Goal: Task Accomplishment & Management: Complete application form

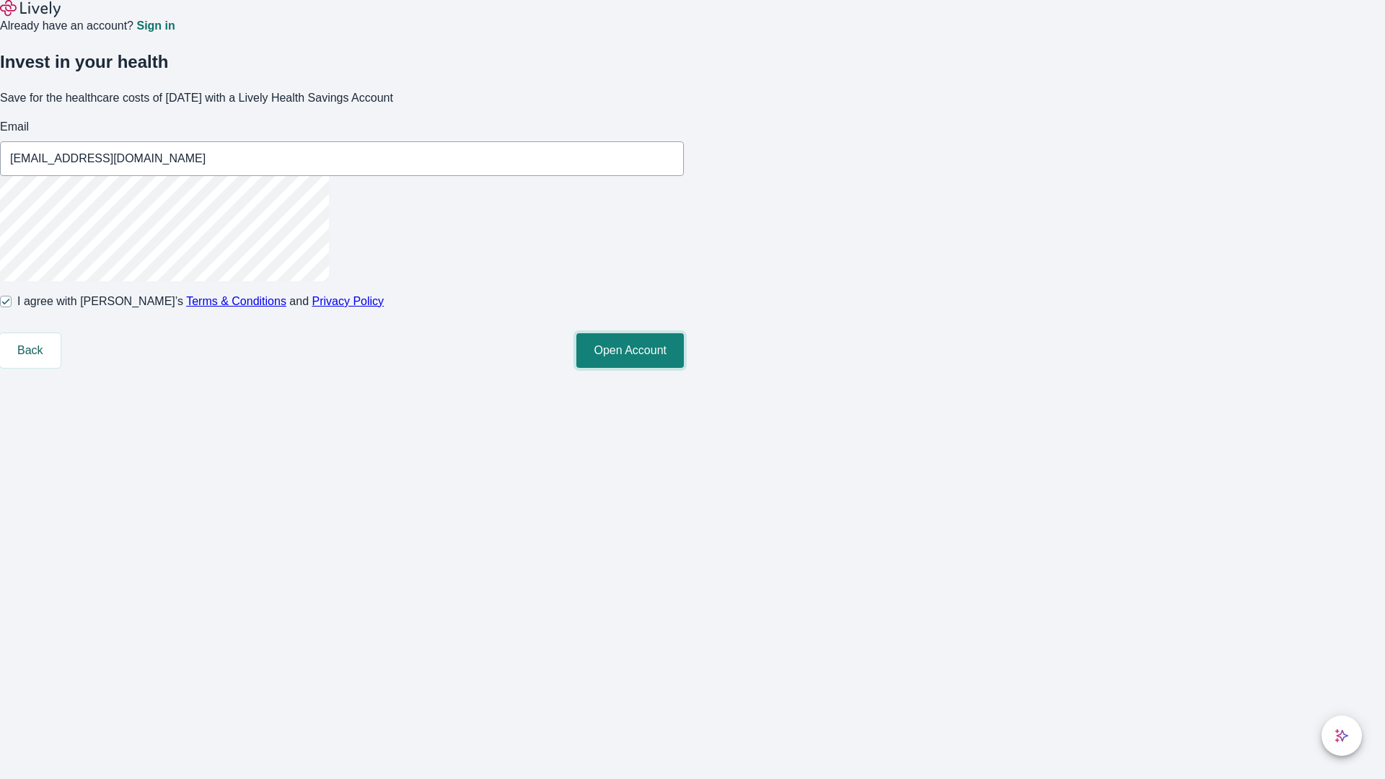
click at [684, 368] on button "Open Account" at bounding box center [629, 350] width 107 height 35
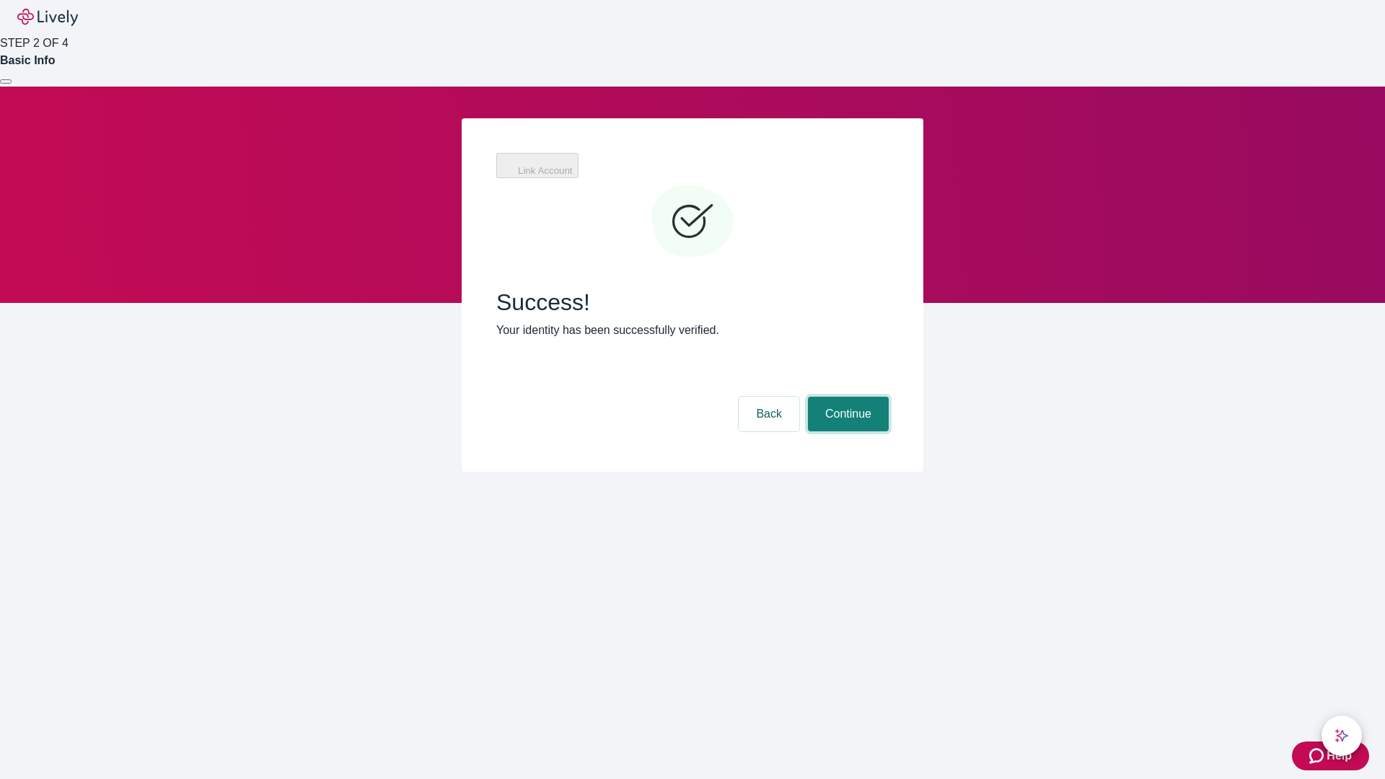
click at [846, 397] on button "Continue" at bounding box center [848, 414] width 81 height 35
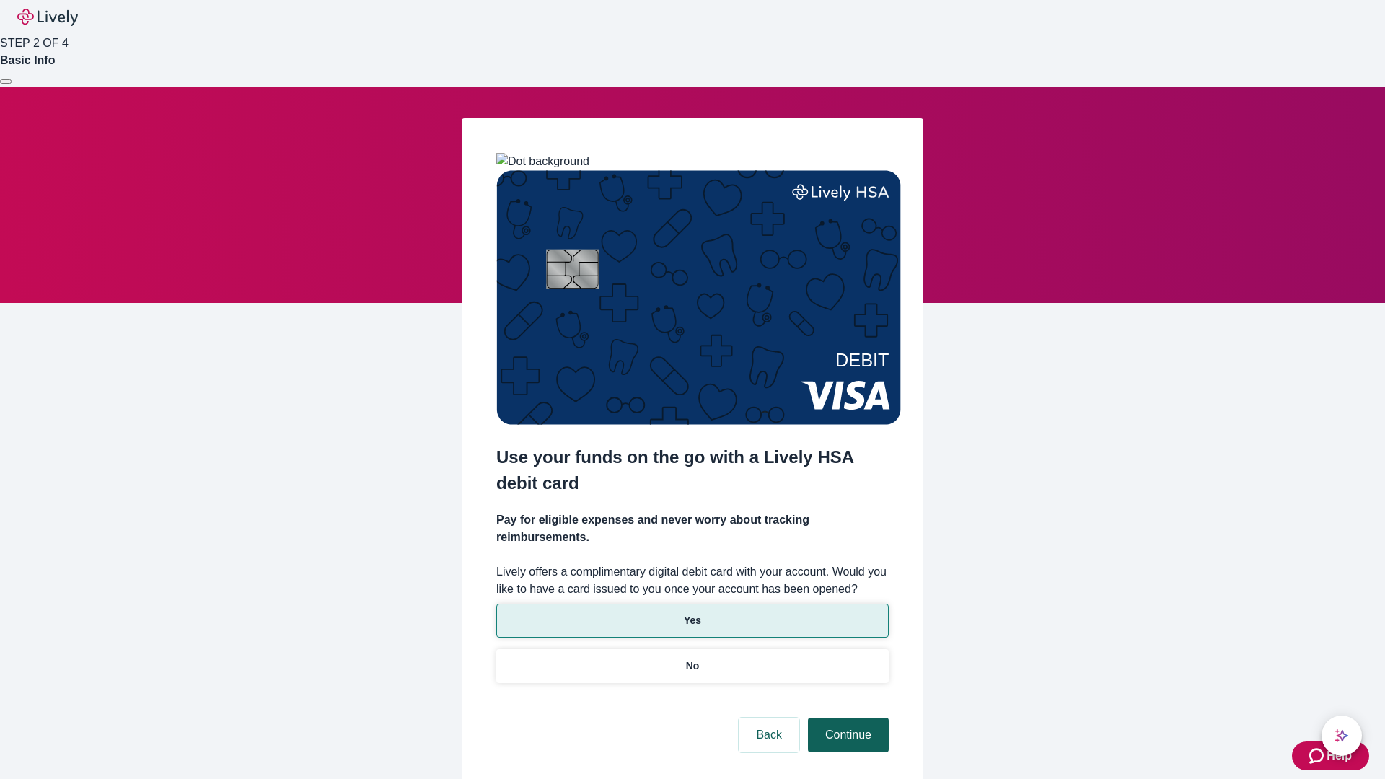
click at [692, 613] on p "Yes" at bounding box center [692, 620] width 17 height 15
click at [846, 718] on button "Continue" at bounding box center [848, 735] width 81 height 35
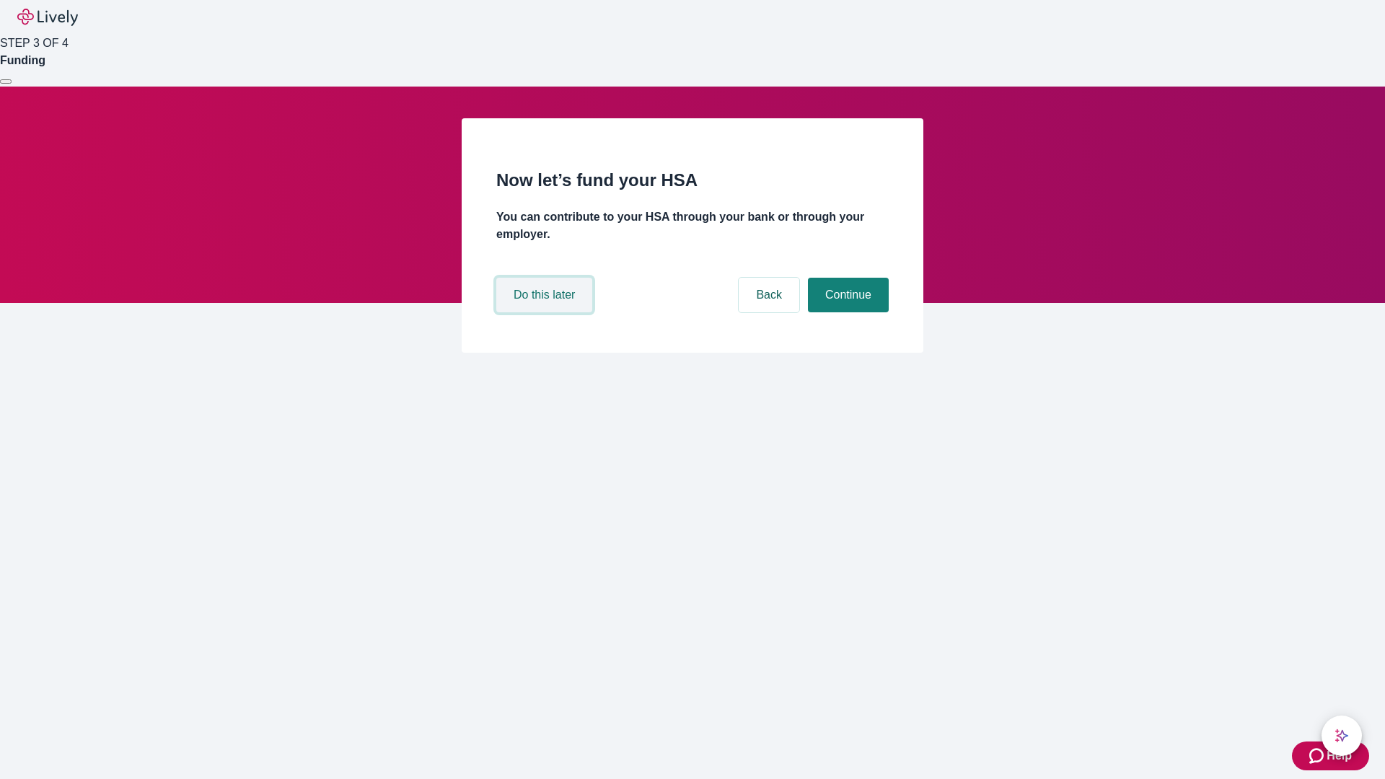
click at [546, 312] on button "Do this later" at bounding box center [544, 295] width 96 height 35
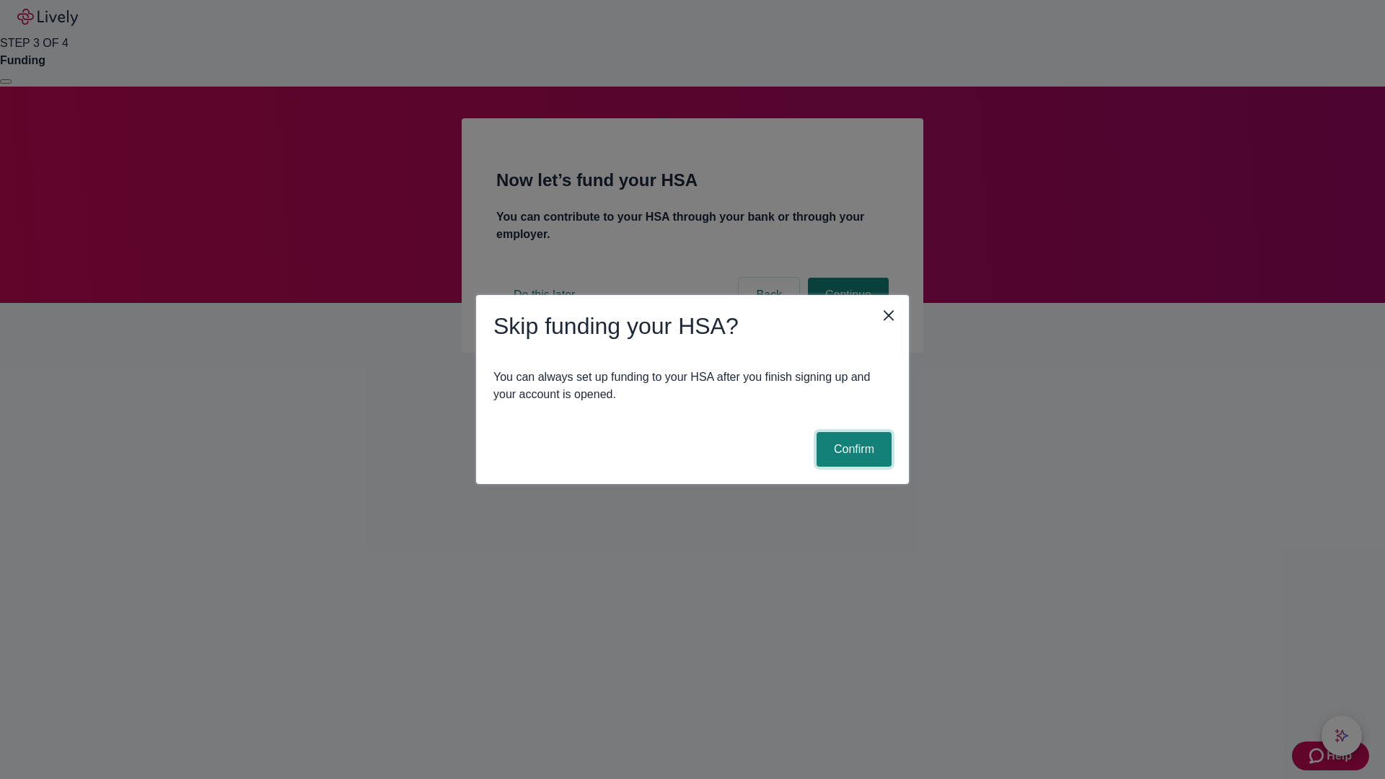
click at [852, 449] on button "Confirm" at bounding box center [853, 449] width 75 height 35
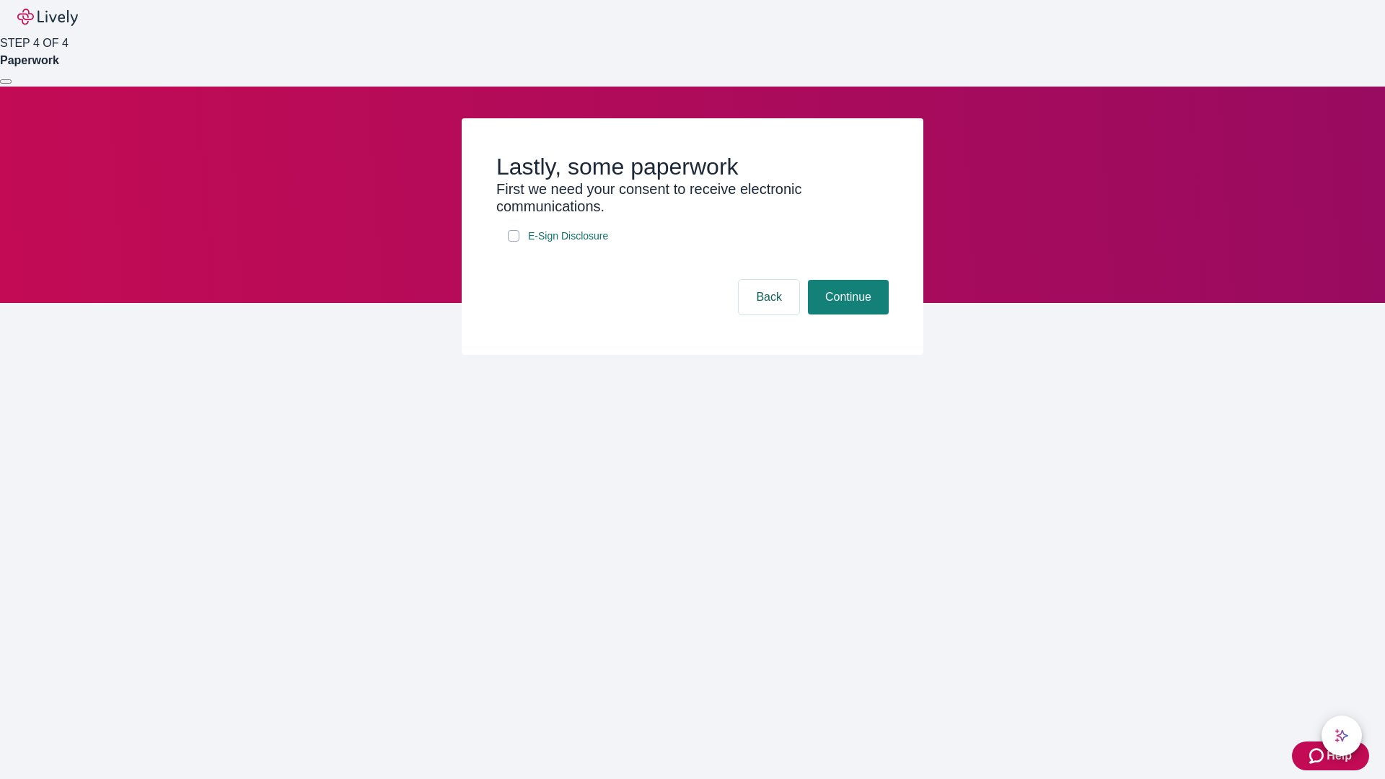
click at [513, 242] on input "E-Sign Disclosure" at bounding box center [514, 236] width 12 height 12
checkbox input "true"
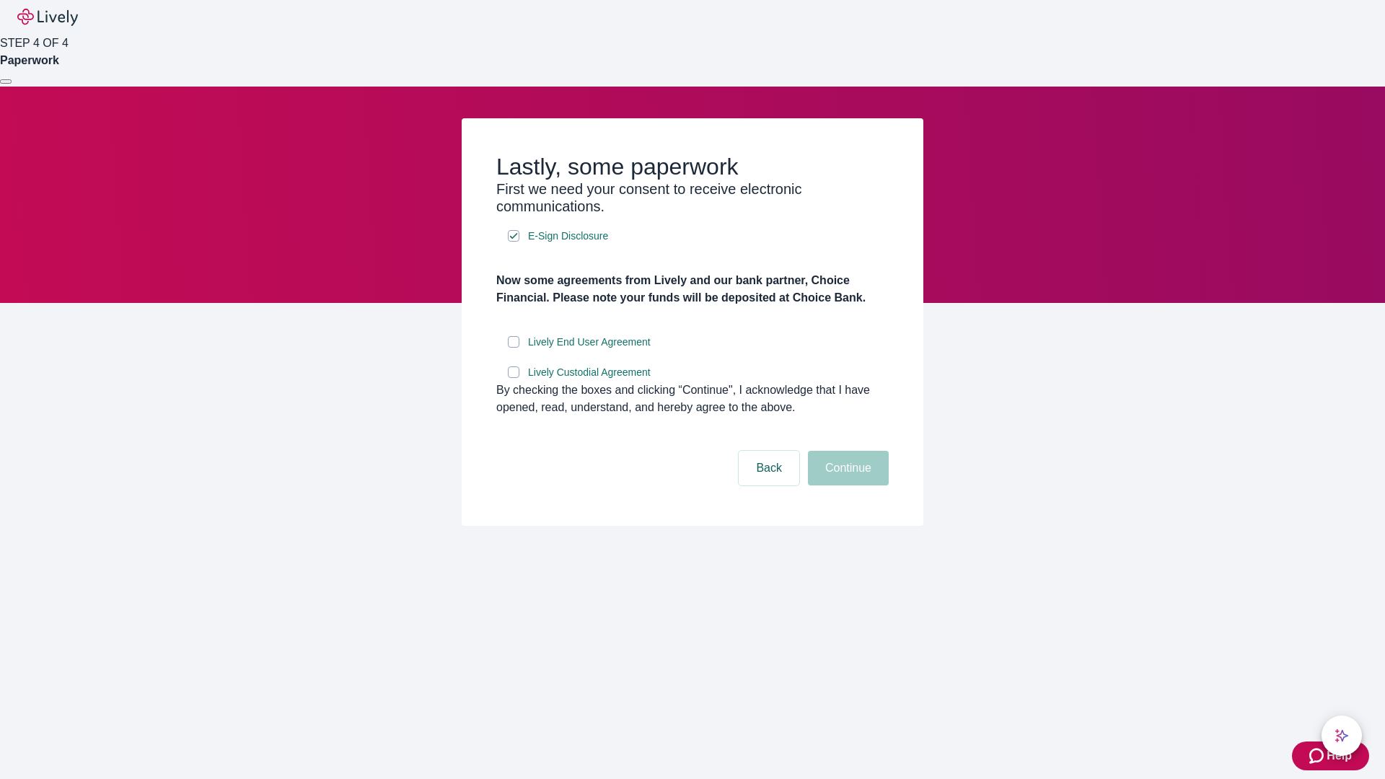
click at [513, 348] on input "Lively End User Agreement" at bounding box center [514, 342] width 12 height 12
checkbox input "true"
click at [513, 378] on input "Lively Custodial Agreement" at bounding box center [514, 372] width 12 height 12
checkbox input "true"
click at [846, 485] on button "Continue" at bounding box center [848, 468] width 81 height 35
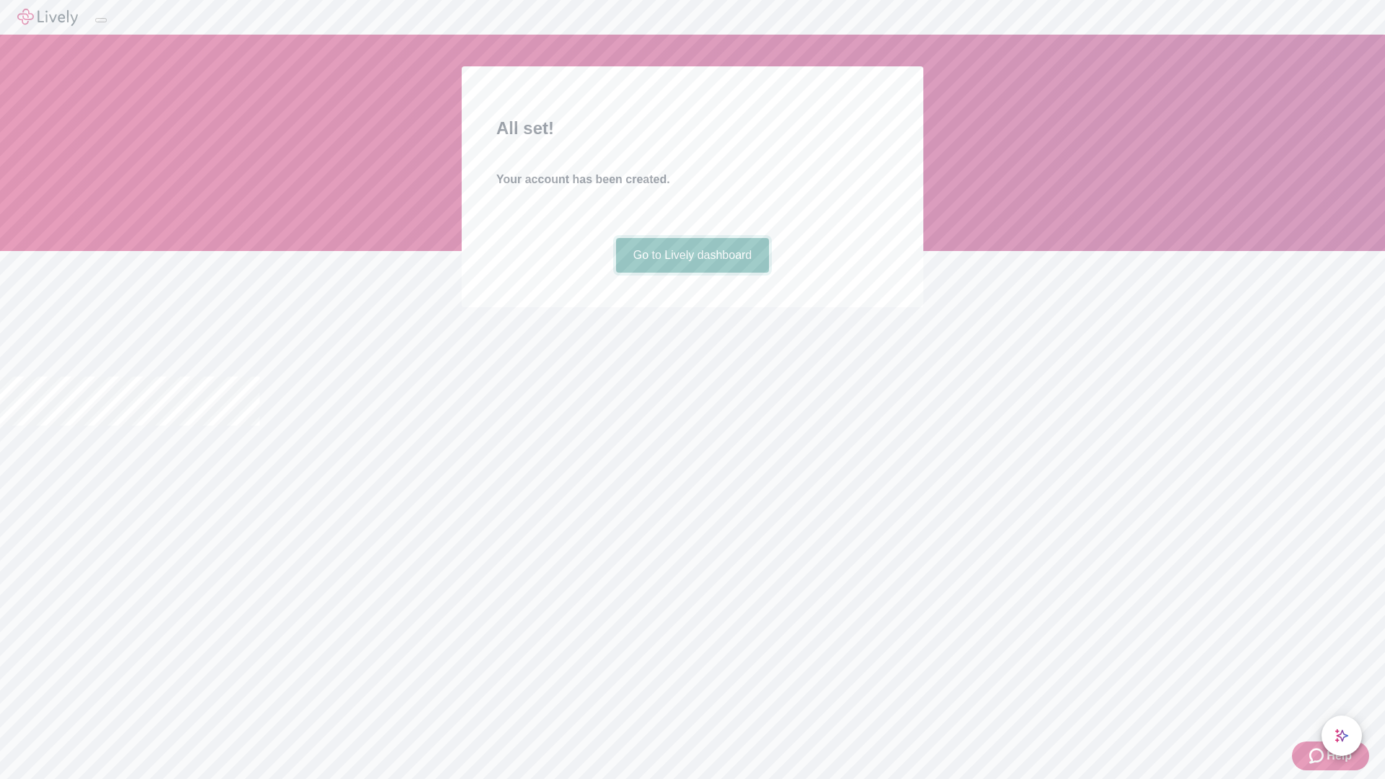
click at [692, 273] on link "Go to Lively dashboard" at bounding box center [693, 255] width 154 height 35
